Goal: Check status: Check status

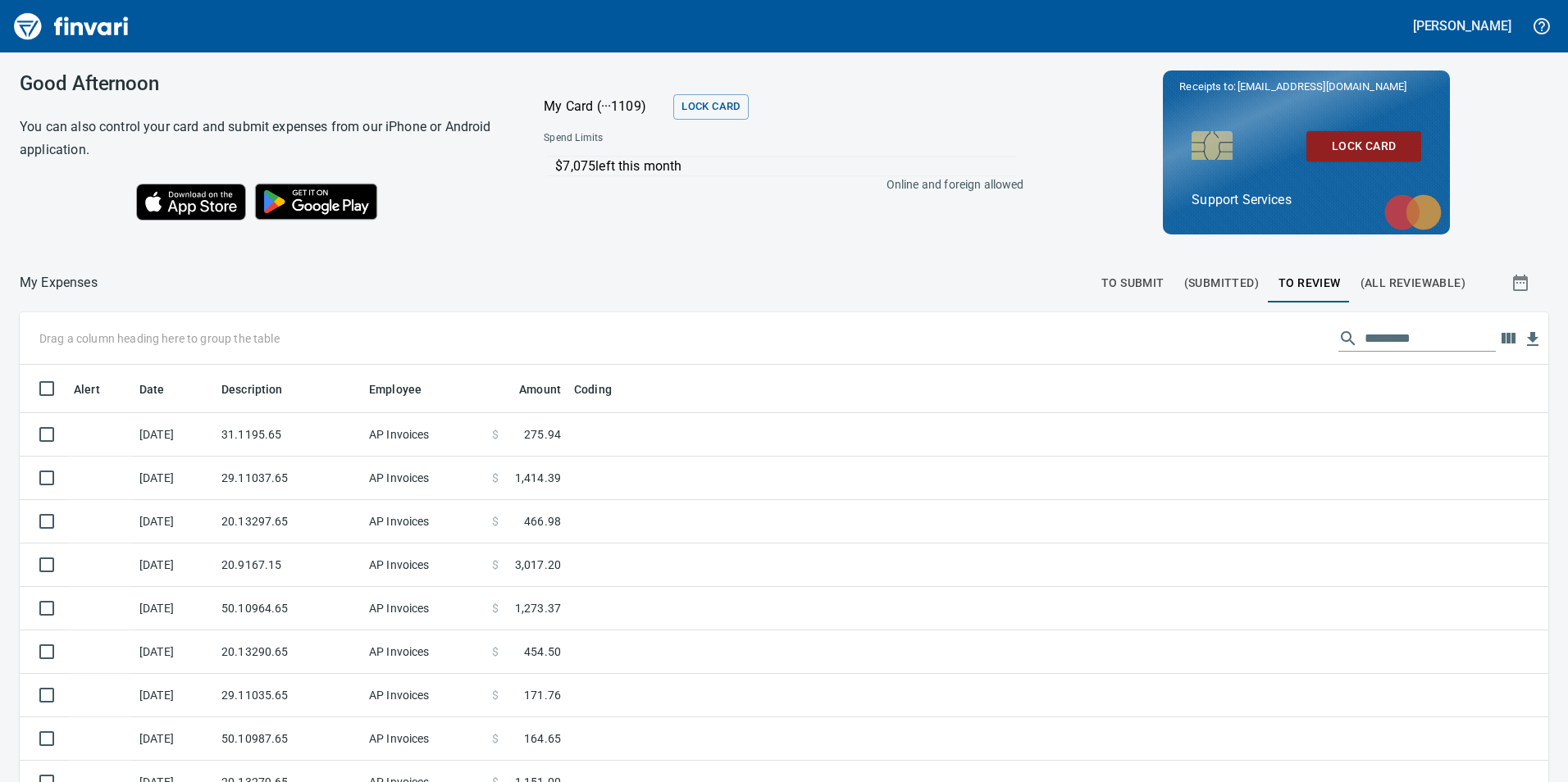
click at [1138, 282] on span "To Submit" at bounding box center [1133, 283] width 64 height 21
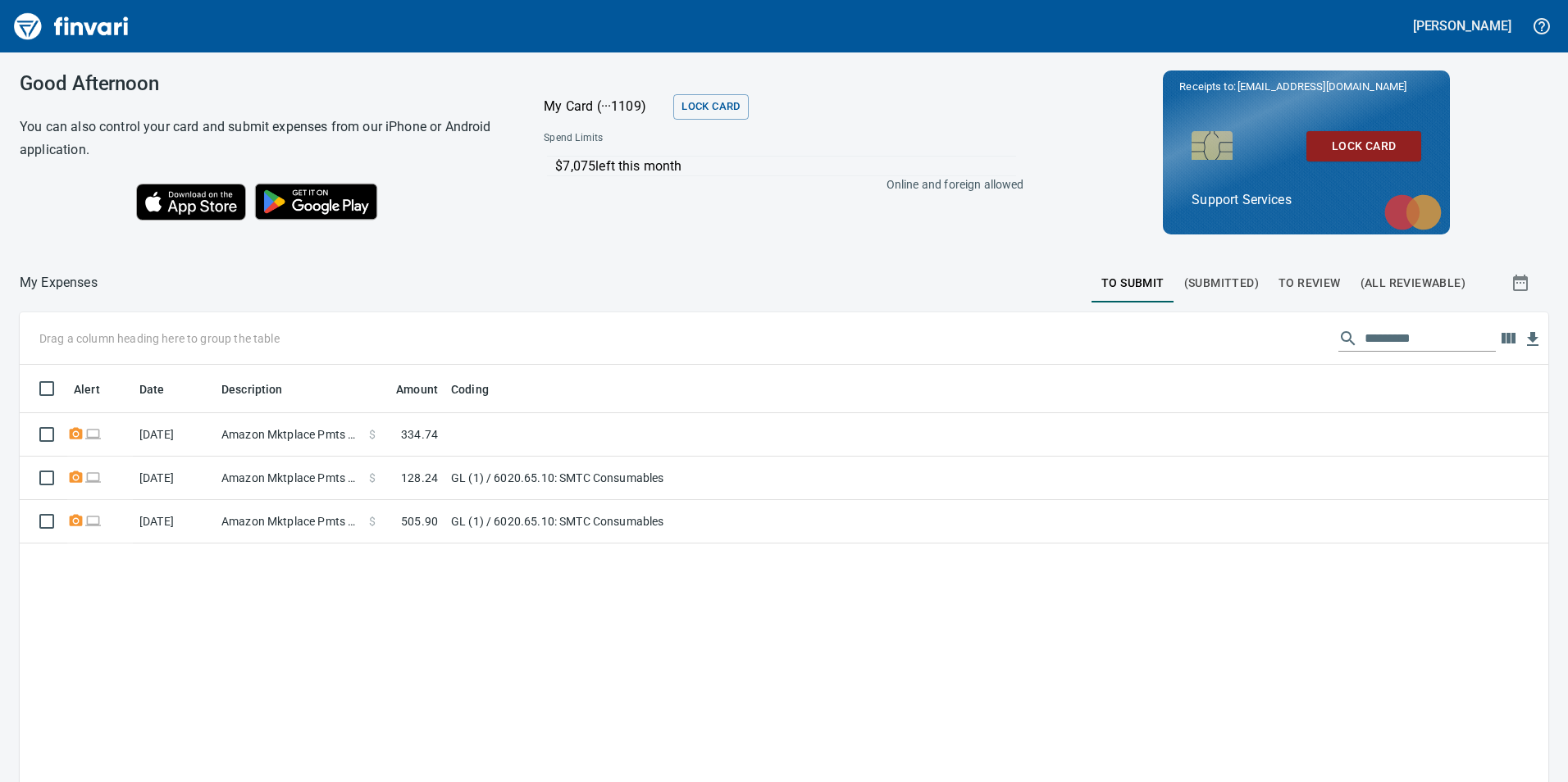
scroll to position [590, 1504]
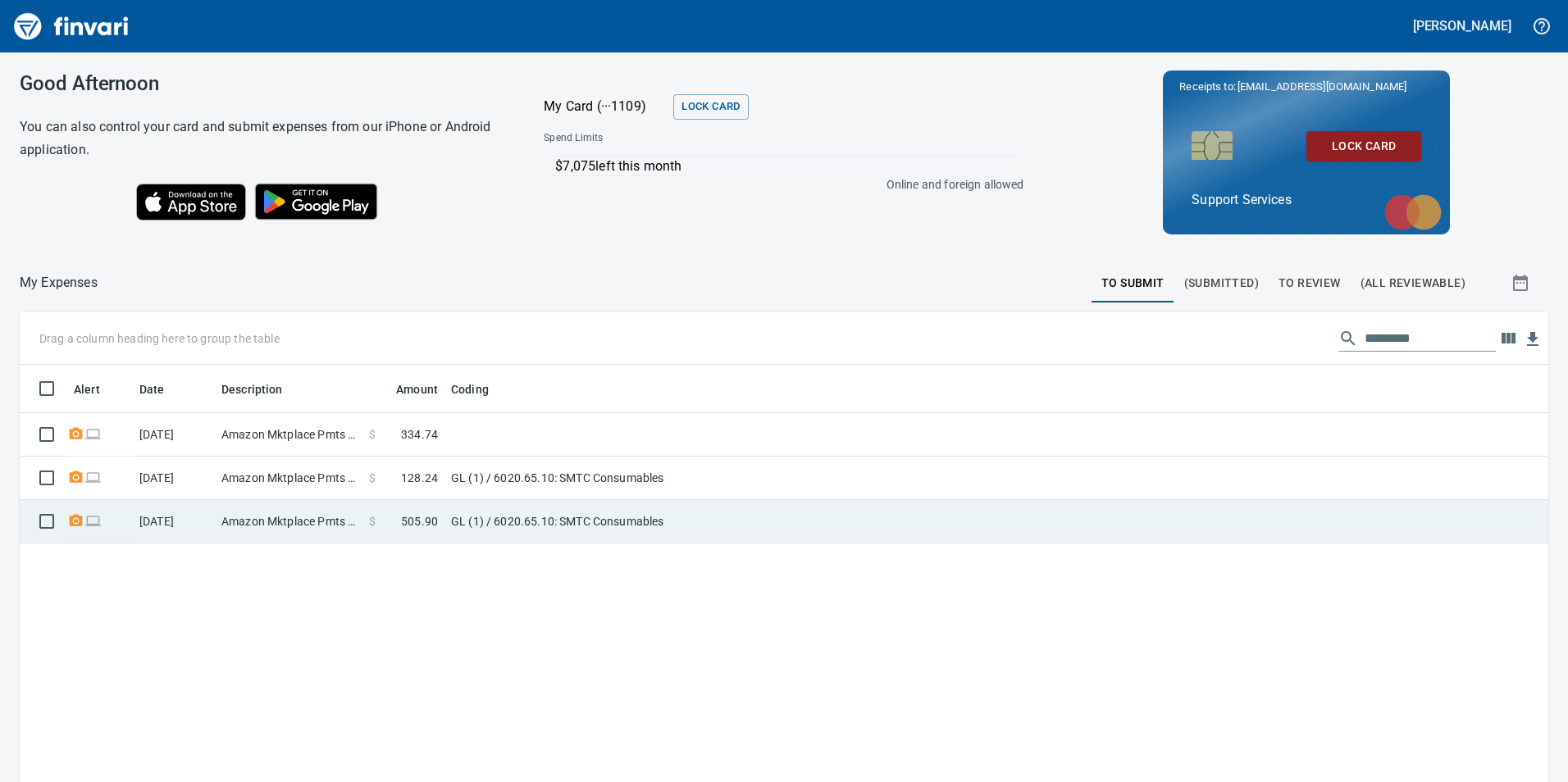
click at [784, 513] on td "GL (1) / 6020.65.10: SMTC Consumables" at bounding box center [649, 521] width 410 height 44
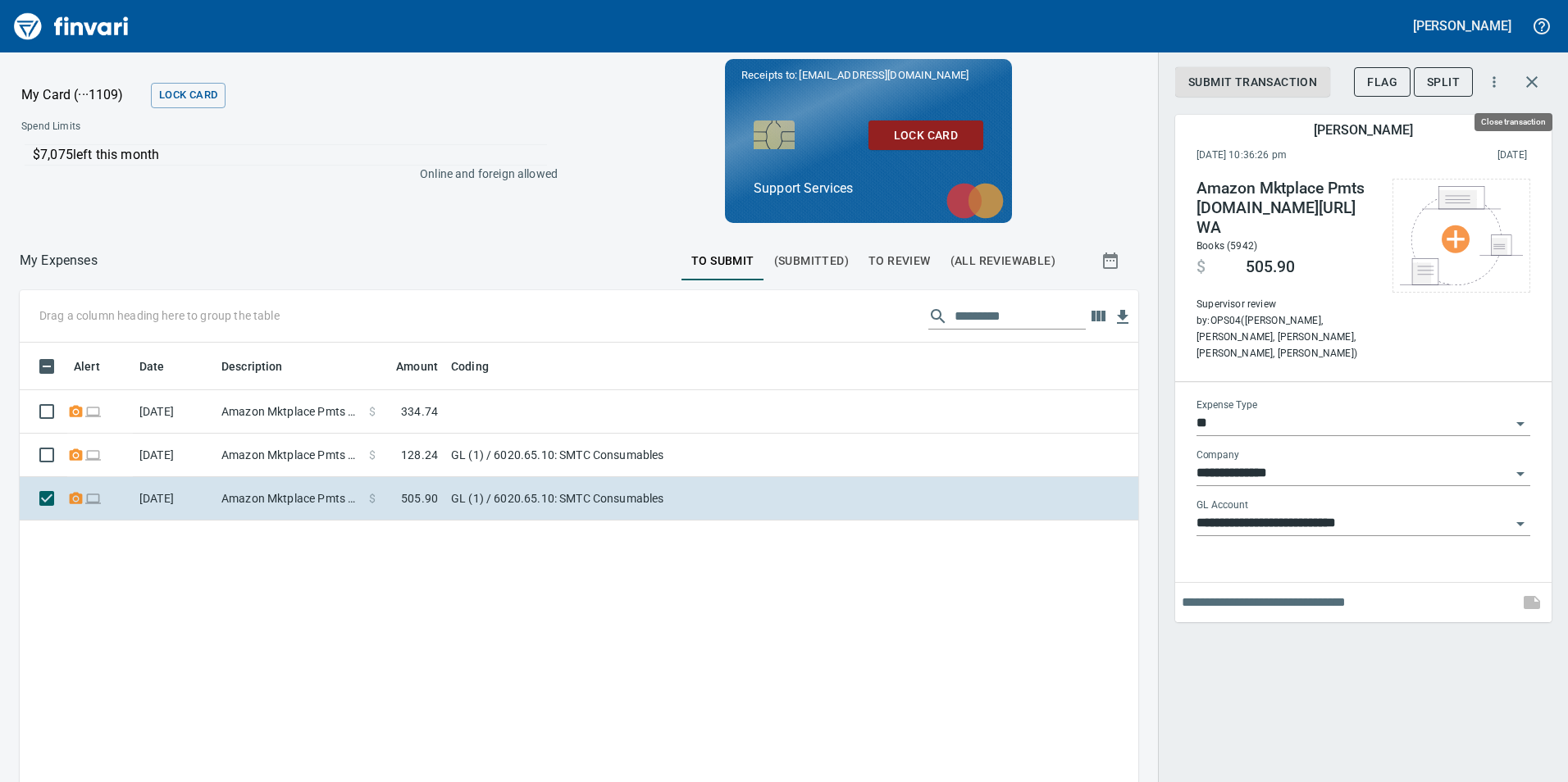
scroll to position [590, 1094]
click at [1539, 79] on icon "button" at bounding box center [1532, 81] width 20 height 20
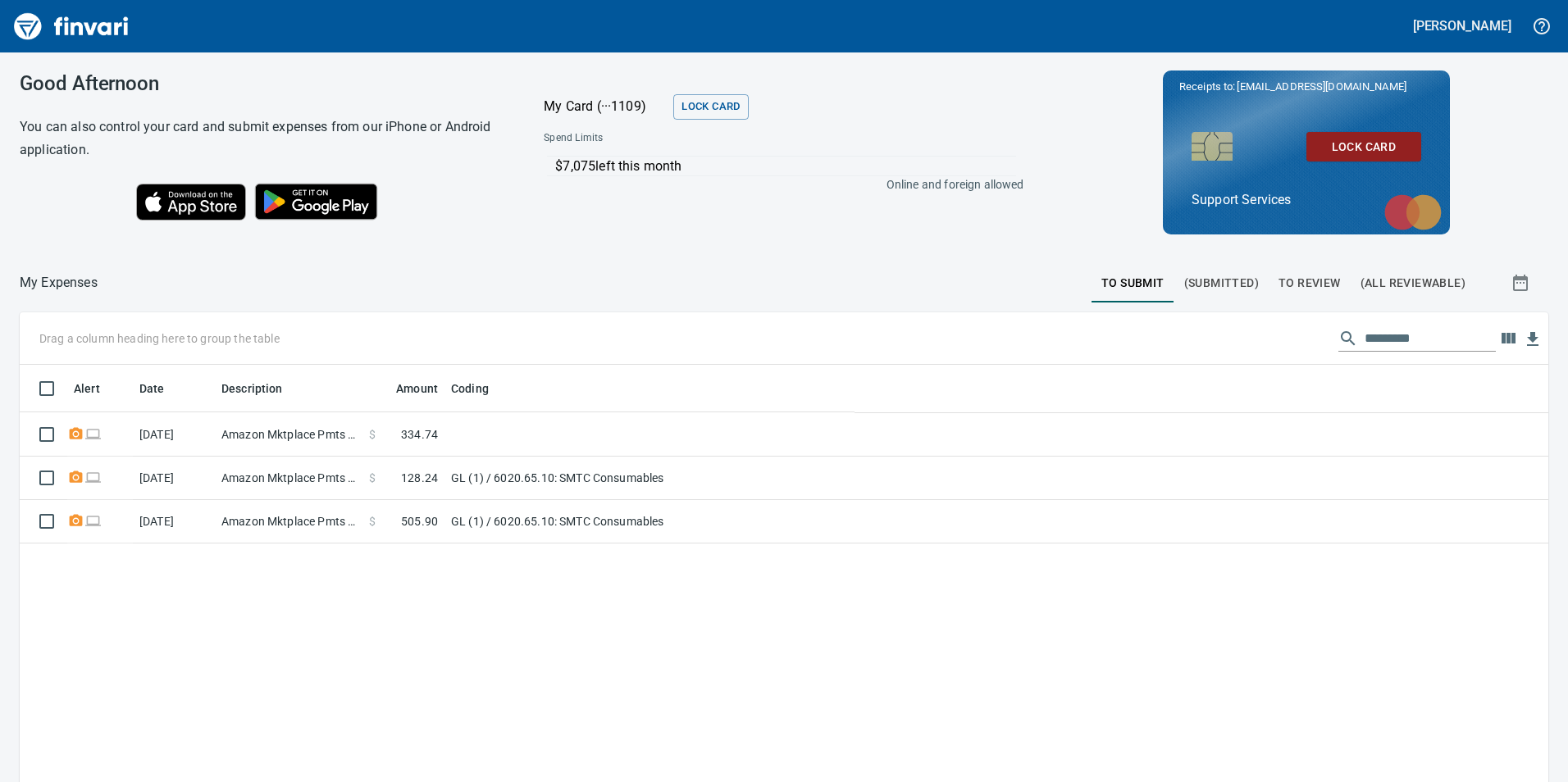
scroll to position [590, 1502]
click at [1281, 298] on button "To Review" at bounding box center [1310, 283] width 82 height 39
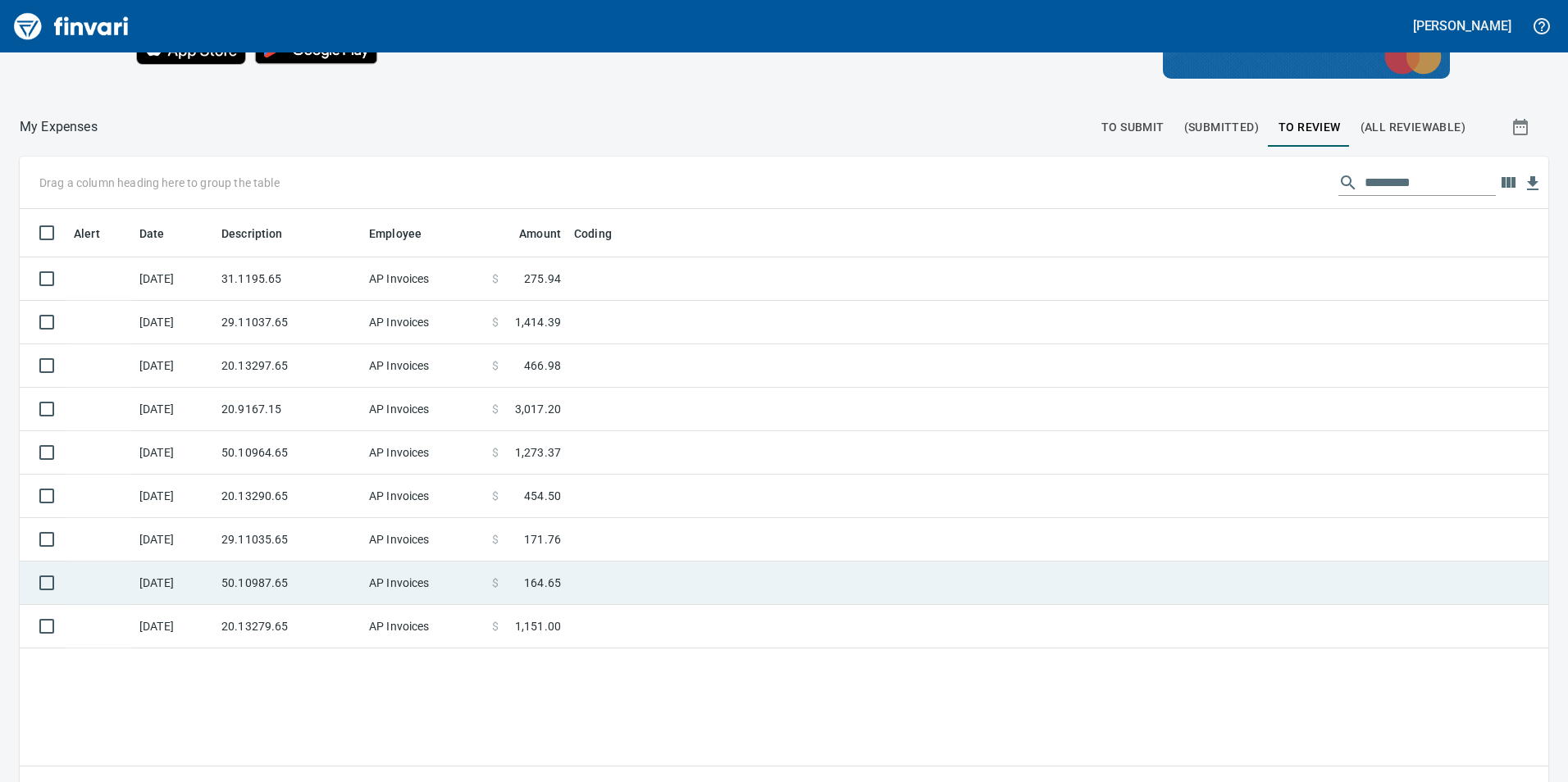
scroll to position [184, 0]
